Goal: Check status: Check status

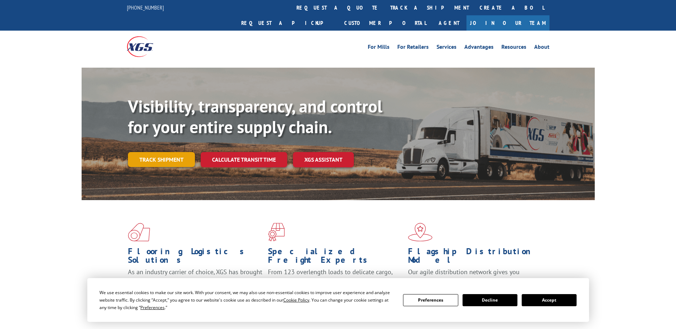
click at [169, 152] on link "Track shipment" at bounding box center [161, 159] width 67 height 15
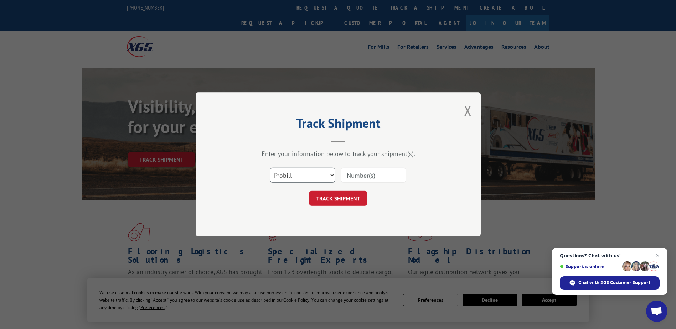
click at [331, 175] on select "Select category... Probill BOL PO" at bounding box center [303, 175] width 66 height 15
select select "bol"
click at [270, 168] on select "Select category... Probill BOL PO" at bounding box center [303, 175] width 66 height 15
click at [355, 174] on input at bounding box center [374, 175] width 66 height 15
paste input "6100047019"
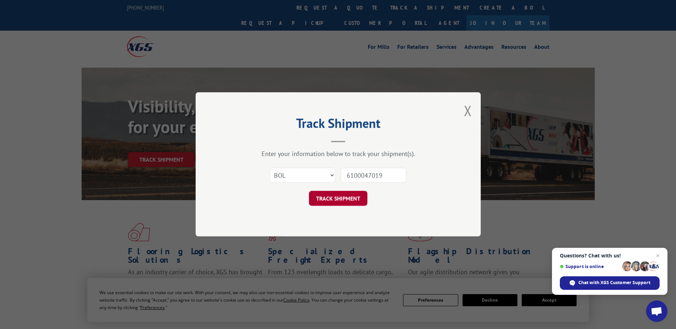
type input "6100047019"
click at [339, 200] on button "TRACK SHIPMENT" at bounding box center [338, 198] width 58 height 15
